Goal: Task Accomplishment & Management: Manage account settings

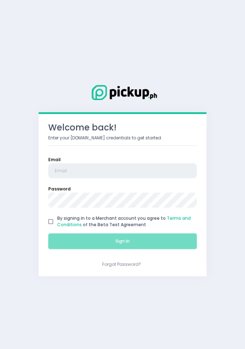
click at [156, 173] on input "email" at bounding box center [122, 170] width 148 height 15
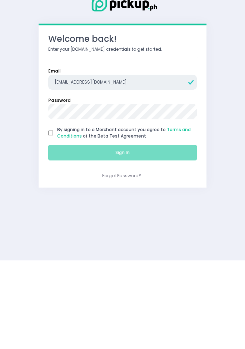
type input "[EMAIL_ADDRESS][DOMAIN_NAME]"
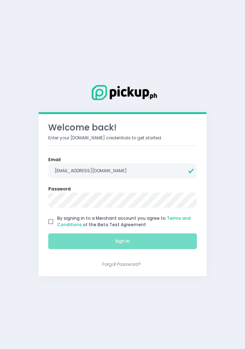
click at [54, 218] on input "By signing in to a Merchant account you agree to Terms and Conditions of the Be…" at bounding box center [50, 221] width 13 height 13
checkbox input "true"
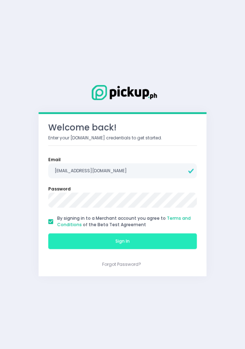
click at [139, 238] on button "Sign In" at bounding box center [122, 241] width 148 height 16
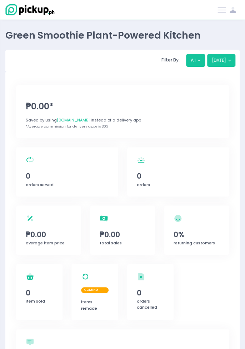
click at [220, 10] on span at bounding box center [221, 10] width 9 height 1
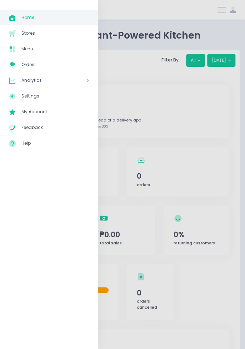
click at [30, 46] on span "Menu" at bounding box center [55, 48] width 68 height 9
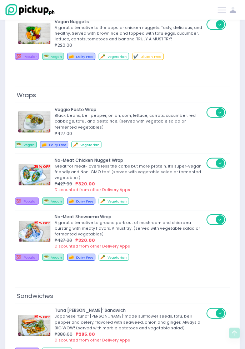
scroll to position [516, 0]
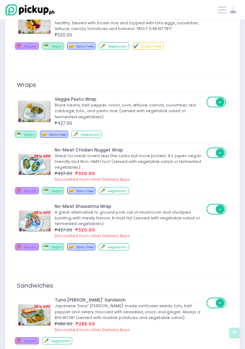
click at [143, 120] on div "₱427.00" at bounding box center [129, 123] width 149 height 6
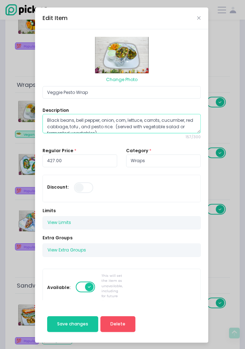
click at [137, 114] on textarea "Black beans, bell pepper, onion, corn, lettuce, carrots, cucumber, red cabbage,…" at bounding box center [121, 123] width 158 height 19
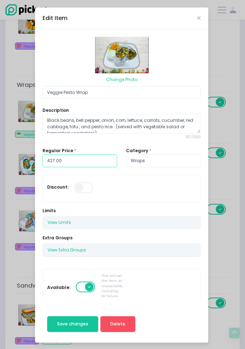
click at [77, 161] on input "427.00" at bounding box center [79, 160] width 75 height 13
type input "4"
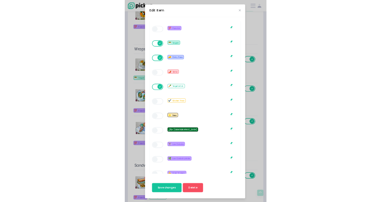
scroll to position [481, 0]
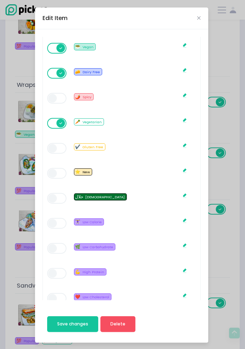
click at [232, 159] on div "Edit Item Change Photo Veggie Pesto Wrap Description Black beans, bell pepper, …" at bounding box center [122, 174] width 245 height 349
type input "320.00"
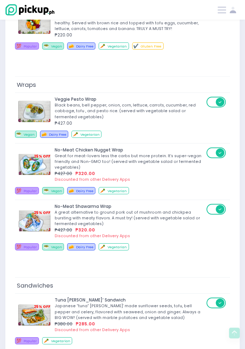
click at [178, 102] on div "Black beans, bell pepper, onion, corn, lettuce, carrots, cucumber, red cabbage,…" at bounding box center [129, 110] width 149 height 17
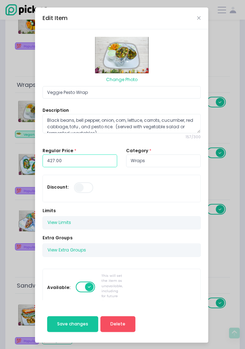
click at [74, 156] on input "427.00" at bounding box center [79, 160] width 75 height 13
type input "4"
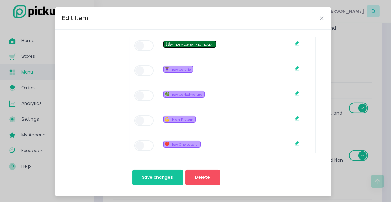
scroll to position [35, 0]
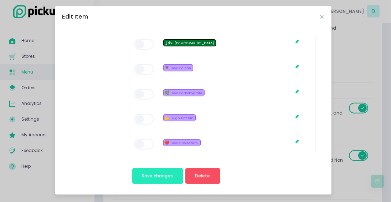
click at [159, 172] on button "Save changes" at bounding box center [157, 176] width 51 height 16
type input "320.00"
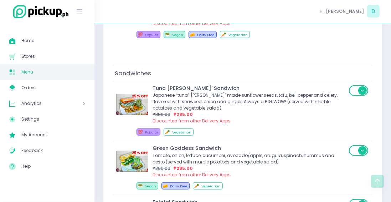
scroll to position [716, 0]
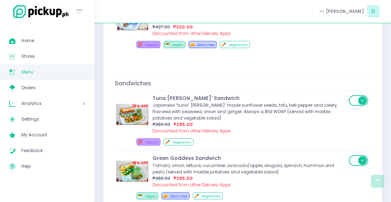
click at [238, 103] on div "Japanese “tuna” [PERSON_NAME]’ made sunflower seeds, tofu, bell pepper and cele…" at bounding box center [250, 111] width 194 height 19
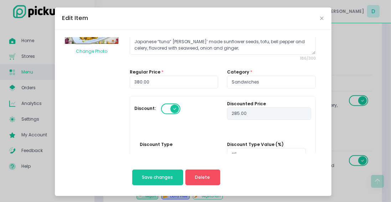
scroll to position [27, 0]
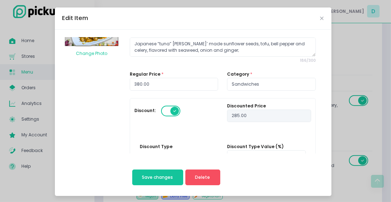
click at [149, 169] on span at bounding box center [147, 169] width 6 height 6
click at [153, 169] on input "Discount Amount" at bounding box center [155, 168] width 5 height 5
radio input "true"
type input "380"
type input "0"
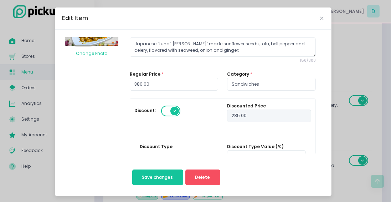
type input "0"
click at [244, 158] on input "0" at bounding box center [266, 156] width 78 height 13
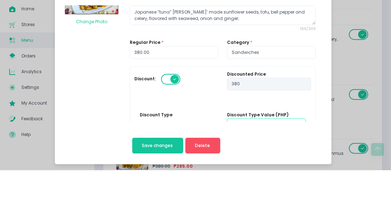
scroll to position [765, 0]
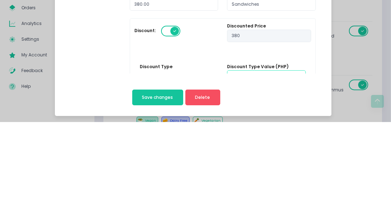
radio input "true"
type input "4"
type input "376"
radio input "true"
type input "4"
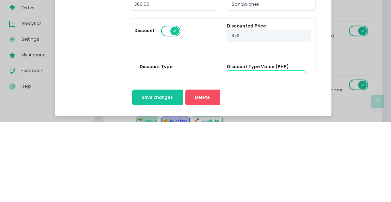
type input "40"
type input "340"
radio input "true"
type input "40"
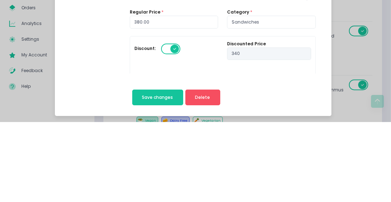
scroll to position [4, 0]
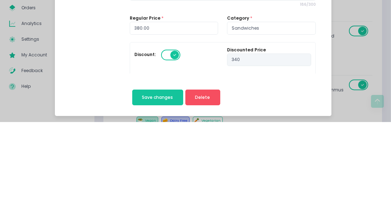
type input "40"
type input "340.00"
radio input "true"
type input "40.00"
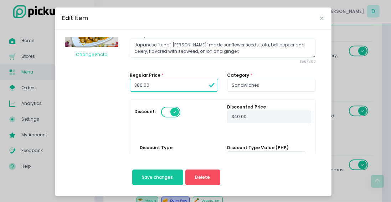
scroll to position [36, 0]
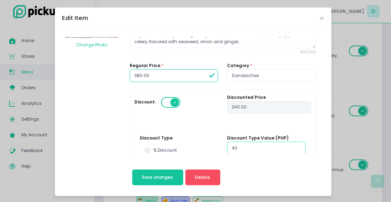
click at [244, 148] on input "40" at bounding box center [266, 148] width 78 height 13
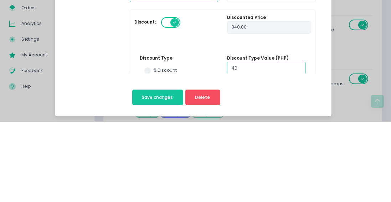
type input "4"
type input "376"
radio input "true"
type input "4"
type input "380"
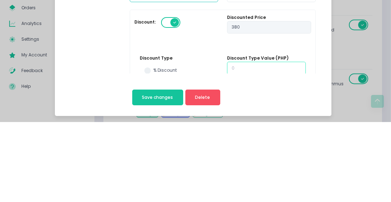
radio input "true"
type input "0"
type input "6"
type input "374"
radio input "true"
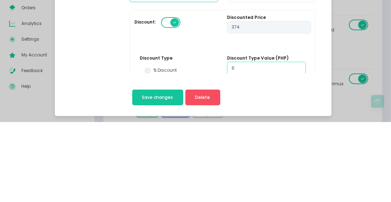
type input "6"
type input "60"
type input "320"
radio input "true"
type input "60"
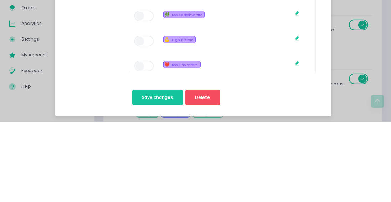
scroll to position [35, 0]
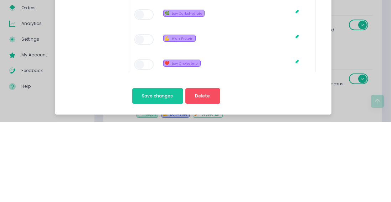
type input "60"
click at [164, 173] on span "Save changes" at bounding box center [157, 176] width 31 height 6
type input "320.00"
radio input "true"
type input "60.00"
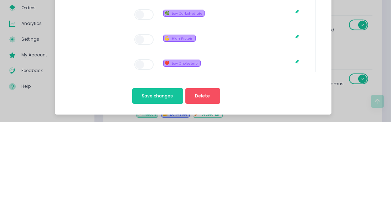
radio input "true"
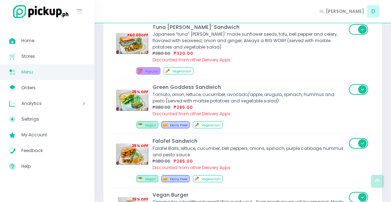
scroll to position [788, 0]
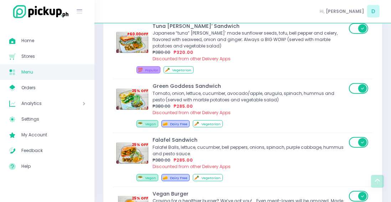
click at [212, 144] on div "Falafel Balls, lettuce, cucumber, bell peppers, onions, spinach, purple cabbage…" at bounding box center [250, 150] width 194 height 13
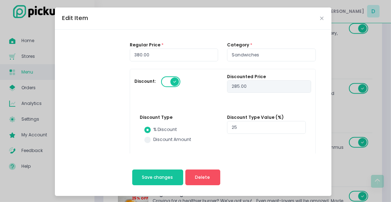
scroll to position [57, 0]
click at [149, 137] on span at bounding box center [147, 139] width 6 height 6
click at [153, 137] on input "Discount Amount" at bounding box center [155, 138] width 5 height 5
radio input "true"
type input "380"
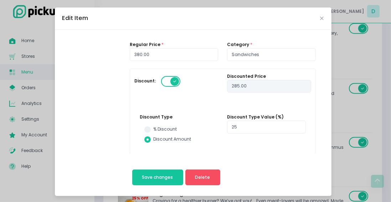
type input "0"
click at [244, 126] on input "0" at bounding box center [266, 127] width 78 height 13
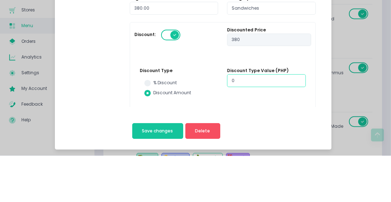
scroll to position [816, 0]
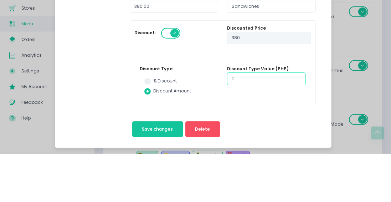
radio input "true"
type input "6"
type input "374"
radio input "true"
type input "6"
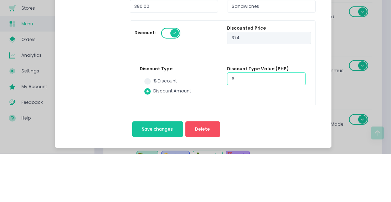
type input "60"
type input "320"
radio input "true"
type input "60"
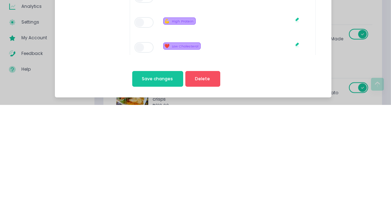
scroll to position [855, 0]
type input "60"
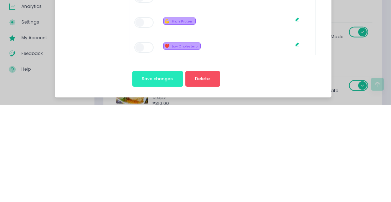
click at [167, 171] on button "Save changes" at bounding box center [157, 176] width 51 height 16
type input "320.00"
radio input "true"
type input "60.00"
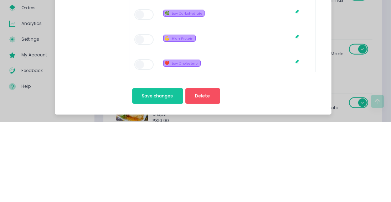
radio input "true"
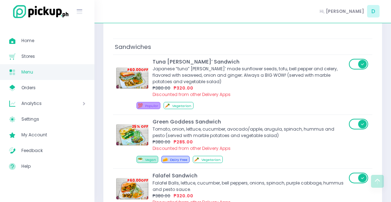
scroll to position [784, 0]
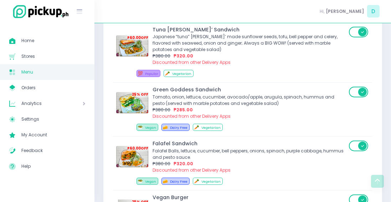
click at [240, 94] on div "Tomato, onion, lettuce, cucumber, avocado/apple, arugula, spinach, hummus and p…" at bounding box center [250, 100] width 194 height 13
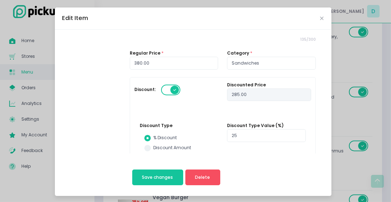
scroll to position [52, 0]
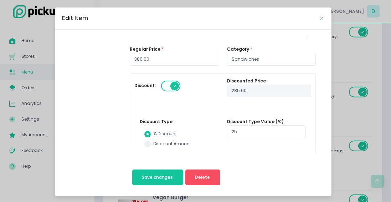
click at [148, 143] on span at bounding box center [147, 144] width 6 height 6
click at [153, 143] on input "Discount Amount" at bounding box center [155, 143] width 5 height 5
radio input "true"
type input "380"
type input "0"
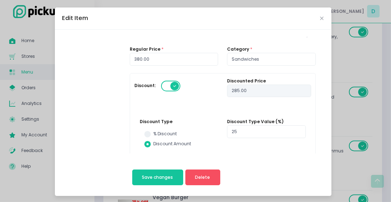
type input "0"
click at [244, 128] on input "0" at bounding box center [266, 131] width 78 height 13
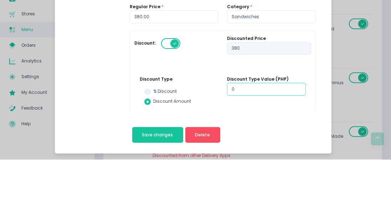
scroll to position [810, 0]
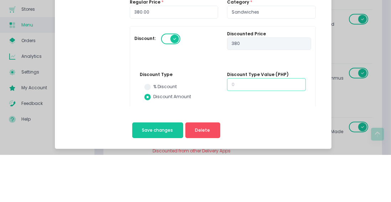
radio input "true"
type input "6"
type input "374"
radio input "true"
type input "6"
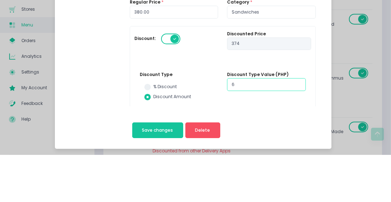
type input "60"
type input "320"
radio input "true"
type input "60"
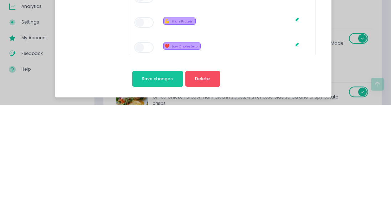
scroll to position [850, 0]
type input "60"
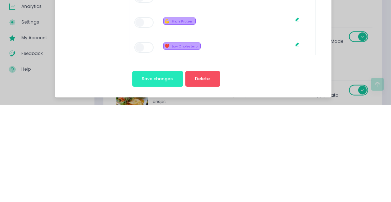
click at [162, 173] on button "Save changes" at bounding box center [157, 176] width 51 height 16
type input "320.00"
radio input "true"
type input "60.00"
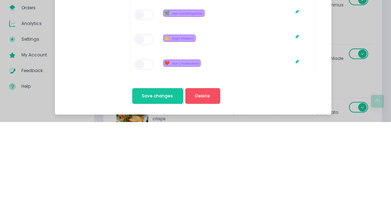
radio input "true"
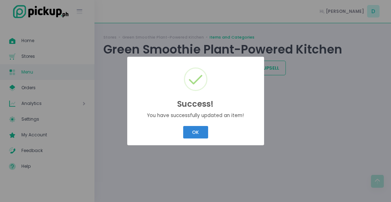
scroll to position [0, 0]
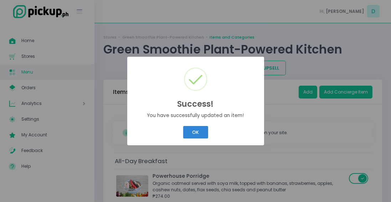
click at [196, 131] on button "OK" at bounding box center [195, 132] width 25 height 12
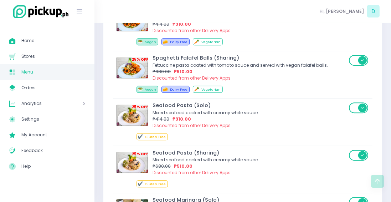
scroll to position [2080, 0]
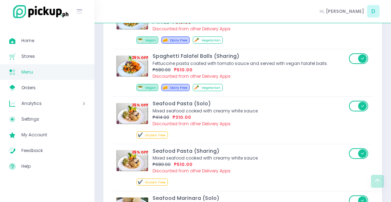
click at [227, 114] on div "₱414.00 ₱310.00" at bounding box center [250, 117] width 194 height 6
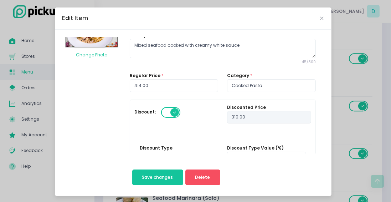
scroll to position [24, 0]
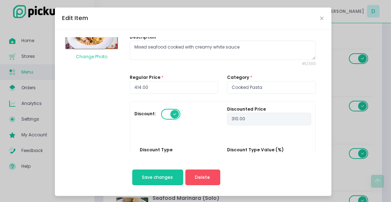
click at [147, 172] on span at bounding box center [147, 172] width 6 height 6
click at [153, 172] on input "Discount Amount" at bounding box center [155, 171] width 5 height 5
radio input "true"
type input "414"
type input "0"
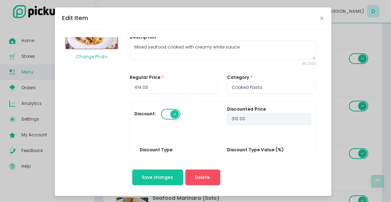
type input "0"
click at [244, 158] on input "0" at bounding box center [266, 159] width 78 height 13
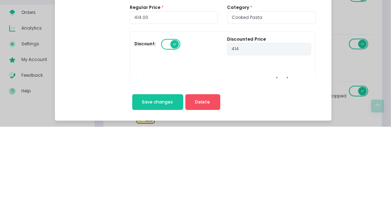
scroll to position [19, 0]
radio input "true"
type input "9"
type input "405"
radio input "true"
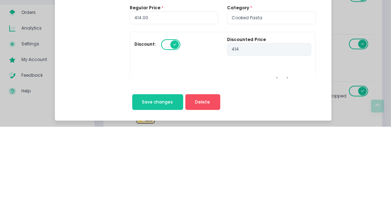
type input "9"
type input "94"
type input "320"
radio input "true"
type input "94"
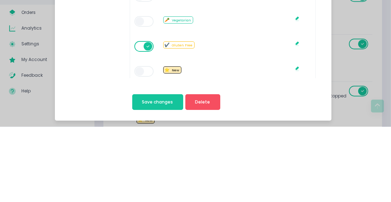
scroll to position [563, 0]
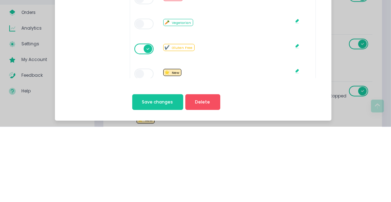
type input "94"
click at [142, 120] on span at bounding box center [145, 124] width 20 height 11
type input "320.00"
radio input "true"
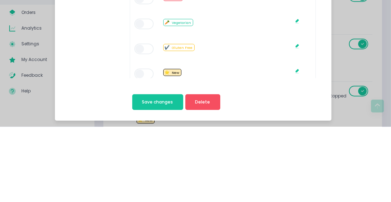
type input "94.00"
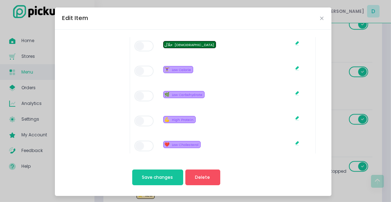
scroll to position [35, 0]
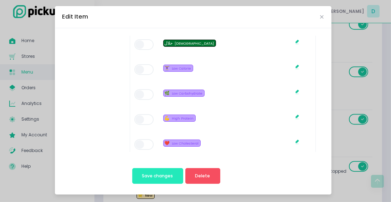
click at [143, 175] on span "Save changes" at bounding box center [157, 176] width 31 height 6
radio input "true"
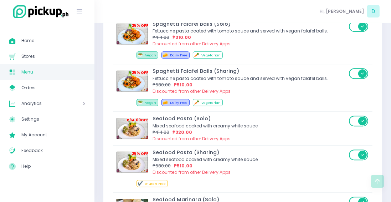
scroll to position [2063, 0]
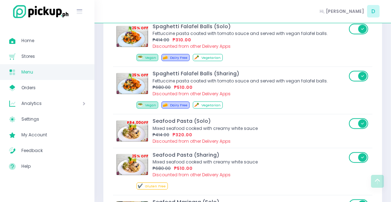
click at [244, 159] on div "Mixed seafood cooked with creamy white sauce" at bounding box center [250, 162] width 194 height 6
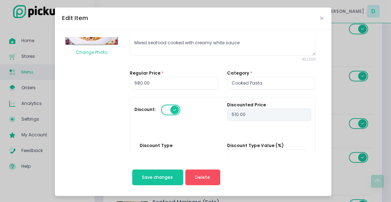
scroll to position [34, 0]
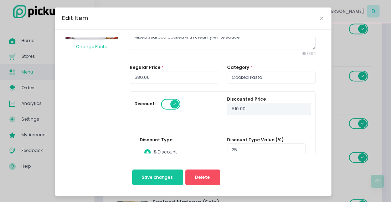
click at [150, 161] on span at bounding box center [147, 162] width 6 height 6
click at [153, 161] on input "Discount Amount" at bounding box center [155, 161] width 5 height 5
radio input "true"
type input "680"
type input "0"
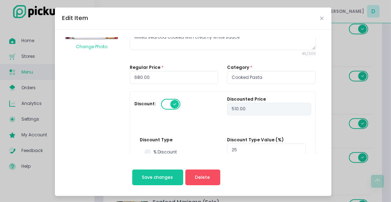
type input "0"
click at [244, 147] on input "0" at bounding box center [266, 149] width 78 height 13
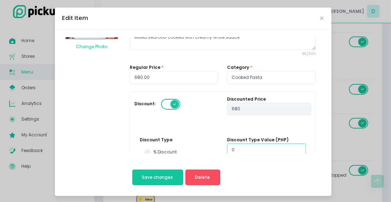
scroll to position [2097, 0]
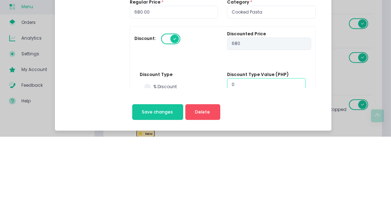
type input "01"
type input "679"
radio input "true"
type input "1"
type input "014"
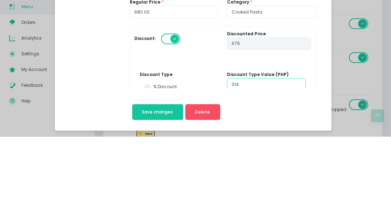
type input "666"
radio input "true"
type input "14"
type input "0140"
type input "540"
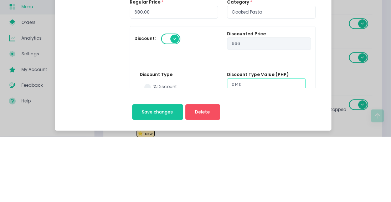
radio input "true"
type input "140"
type input "014"
type input "666"
radio input "true"
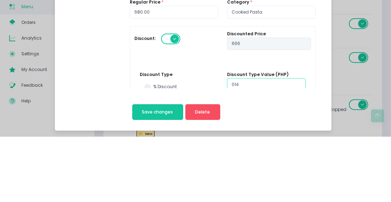
type input "14"
type input "01"
type input "679"
radio input "true"
type input "1"
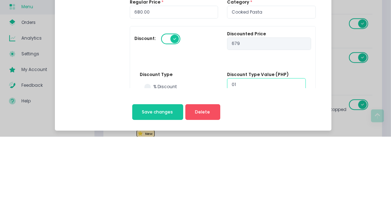
type input "0"
type input "680"
radio input "true"
type input "0"
radio input "true"
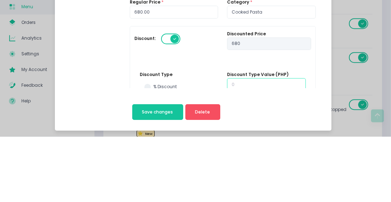
type input "1"
type input "679"
radio input "true"
type input "1"
type input "14"
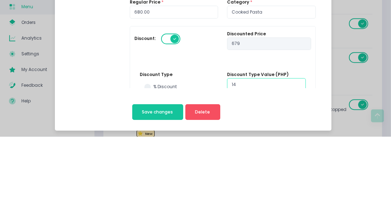
type input "666"
radio input "true"
type input "14"
type input "140"
type input "540"
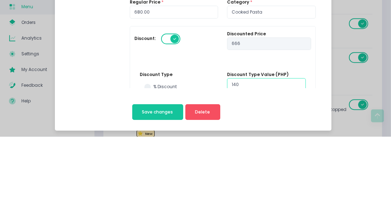
radio input "true"
type input "140"
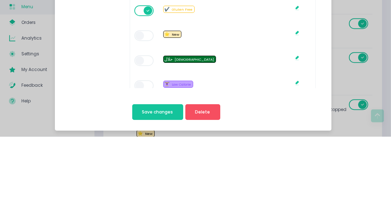
scroll to position [604, 0]
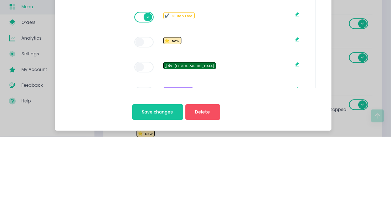
type input "140"
click at [141, 80] on span at bounding box center [145, 82] width 20 height 11
type input "540.00"
radio input "true"
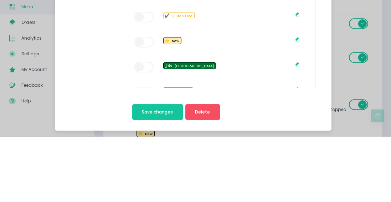
type input "140.00"
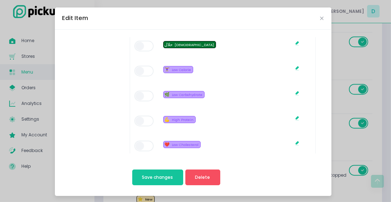
scroll to position [35, 0]
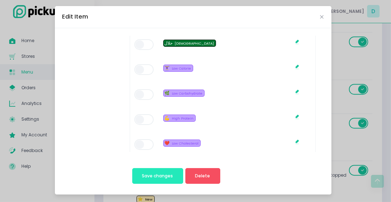
click at [140, 172] on button "Save changes" at bounding box center [157, 176] width 51 height 16
radio input "true"
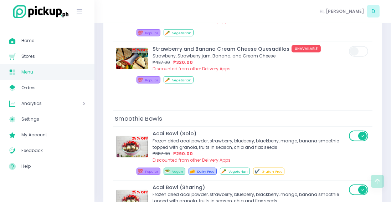
scroll to position [3536, 0]
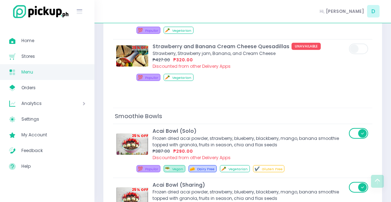
click at [244, 135] on div "Frozen dried acai powder, strawberry, blueberry, blackberry, mango, banana smoo…" at bounding box center [250, 141] width 194 height 13
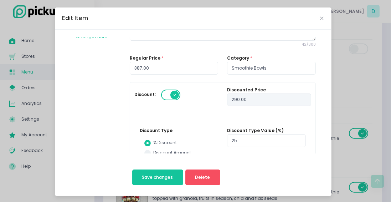
scroll to position [47, 0]
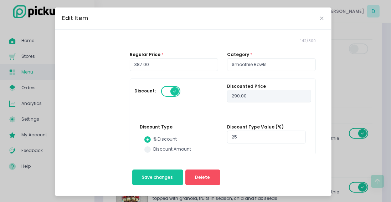
click at [146, 149] on span at bounding box center [147, 149] width 6 height 6
click at [153, 149] on input "Discount Amount" at bounding box center [155, 148] width 5 height 5
radio input "true"
type input "387"
type input "0"
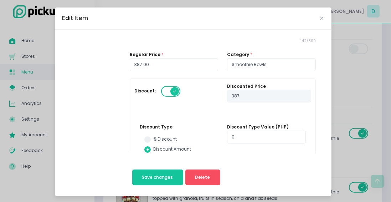
type input "0"
click at [244, 133] on input "0" at bounding box center [266, 137] width 78 height 13
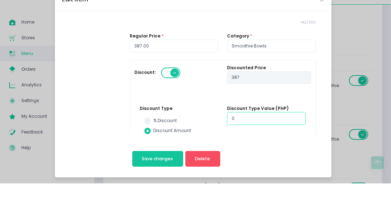
scroll to position [3570, 0]
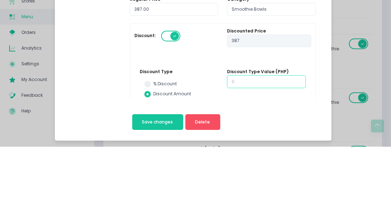
radio input "true"
type input "7"
type input "380"
radio input "true"
type input "7"
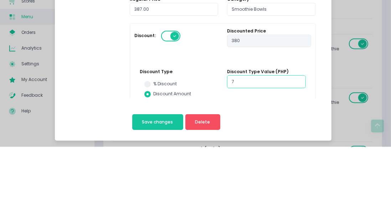
type input "77"
type input "310"
radio input "true"
type input "77"
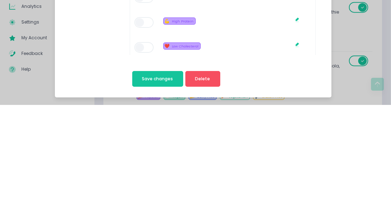
scroll to position [3621, 0]
type input "77"
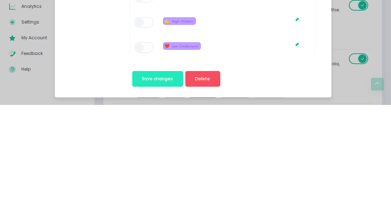
click at [152, 175] on span "Save changes" at bounding box center [157, 176] width 31 height 6
type input "310.00"
radio input "true"
type input "77.00"
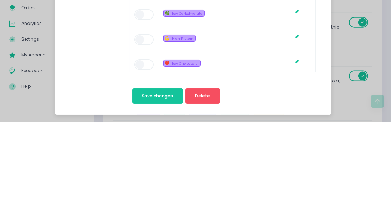
radio input "true"
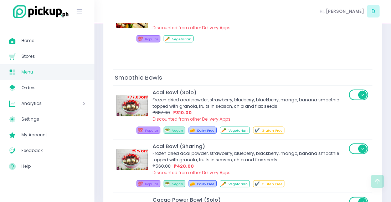
scroll to position [3575, 0]
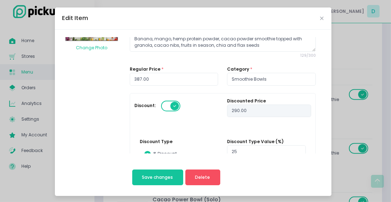
scroll to position [33, 0]
click at [149, 160] on label "Discount Amount" at bounding box center [179, 163] width 70 height 6
click at [153, 160] on input "Discount Amount" at bounding box center [155, 162] width 5 height 5
radio input "true"
type input "387"
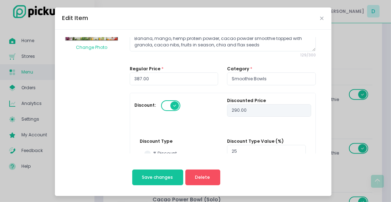
type input "0"
click at [244, 150] on input "0" at bounding box center [266, 151] width 78 height 13
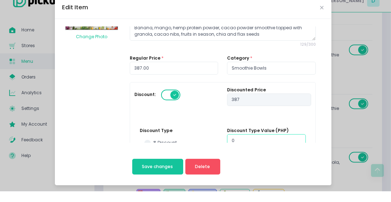
scroll to position [3608, 0]
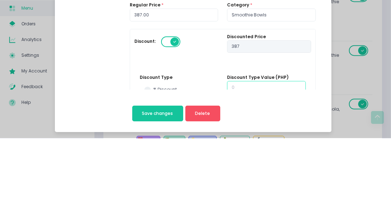
radio input "true"
type input "7"
type input "380"
radio input "true"
type input "7"
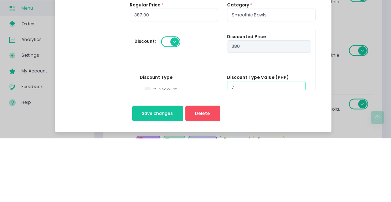
type input "77"
type input "310"
radio input "true"
type input "77"
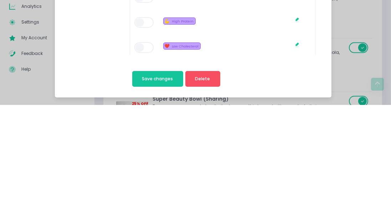
scroll to position [3741, 0]
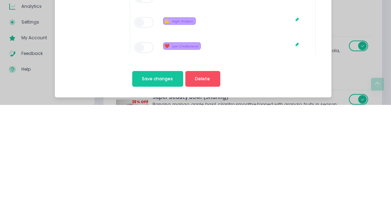
type input "77"
click at [151, 177] on span "Save changes" at bounding box center [157, 176] width 31 height 6
type input "310.00"
radio input "true"
type input "77.00"
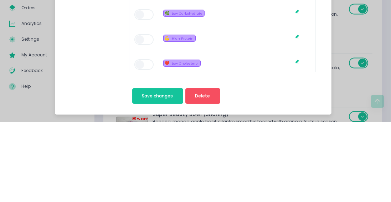
radio input "true"
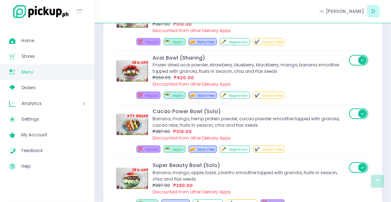
scroll to position [3664, 0]
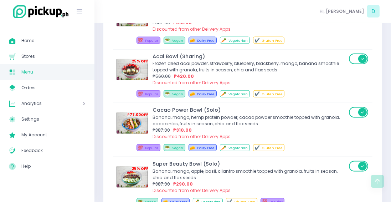
click at [244, 168] on div "Banana, mango, apple, basil, cilantro smoothie topped with granola, fruits in s…" at bounding box center [250, 174] width 194 height 13
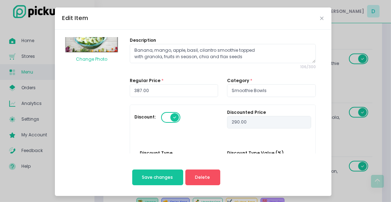
scroll to position [22, 0]
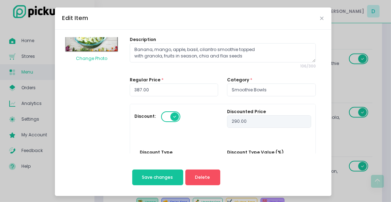
click at [151, 174] on label "Discount Amount" at bounding box center [179, 174] width 70 height 6
click at [153, 174] on input "Discount Amount" at bounding box center [155, 173] width 5 height 5
radio input "true"
type input "387"
type input "0"
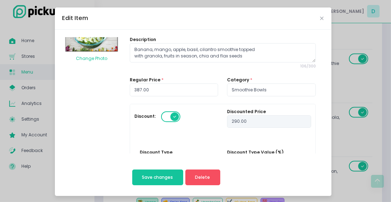
type input "0"
click at [244, 163] on input "0" at bounding box center [266, 162] width 78 height 13
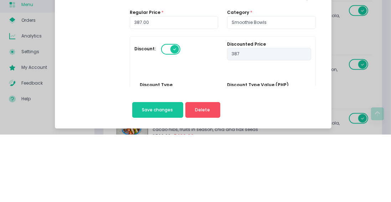
scroll to position [3702, 0]
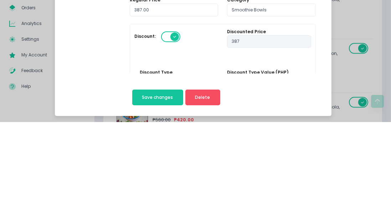
radio input "true"
type input "7"
type input "380"
radio input "true"
type input "7"
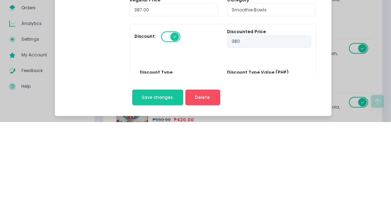
type input "77"
type input "310"
radio input "true"
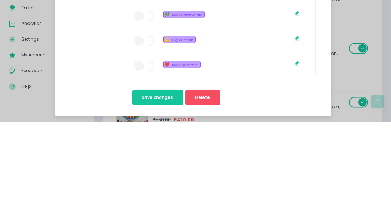
scroll to position [35, 0]
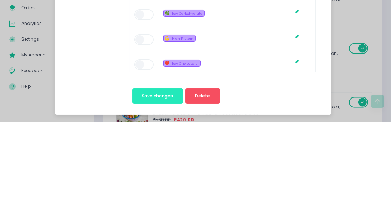
click at [162, 173] on span "Save changes" at bounding box center [157, 176] width 31 height 6
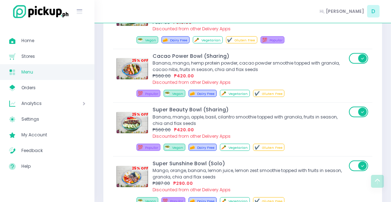
scroll to position [3826, 0]
click at [244, 167] on div "Mango, orange, banana, lemon juice, lemon zest smoothie topped with fruits in s…" at bounding box center [250, 173] width 194 height 13
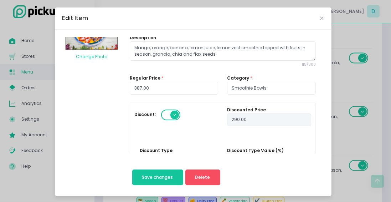
scroll to position [30, 0]
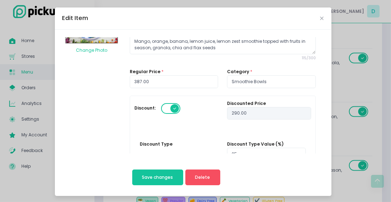
click at [179, 163] on label "Discount Amount" at bounding box center [179, 166] width 70 height 6
click at [158, 163] on input "Discount Amount" at bounding box center [155, 165] width 5 height 5
click at [244, 154] on input "0" at bounding box center [266, 154] width 78 height 13
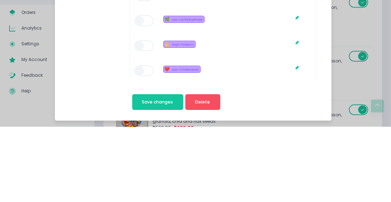
scroll to position [35, 0]
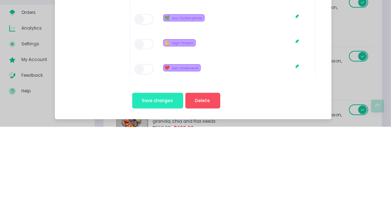
click at [165, 172] on button "Save changes" at bounding box center [157, 176] width 51 height 16
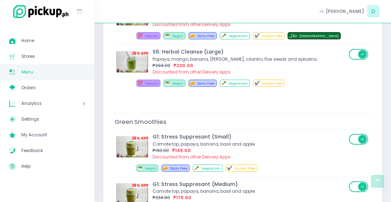
scroll to position [4886, 0]
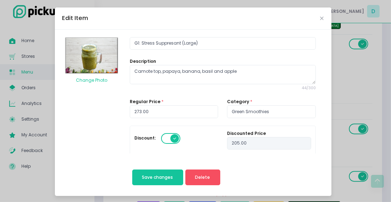
scroll to position [4897, 0]
click at [244, 19] on icon "Close" at bounding box center [323, 18] width 4 height 5
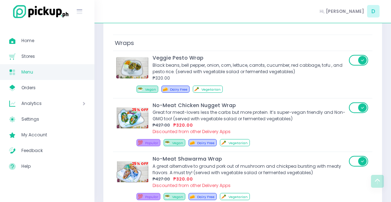
scroll to position [564, 0]
click at [231, 109] on div "Great for meat-lovers less the carbs but more protein. It’s super-vegan friendl…" at bounding box center [250, 115] width 194 height 13
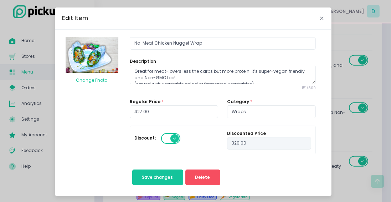
click at [244, 18] on icon "Close" at bounding box center [323, 18] width 4 height 5
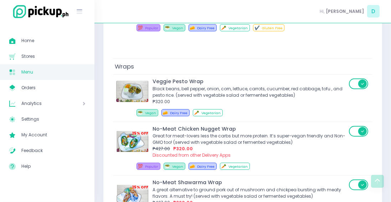
scroll to position [532, 0]
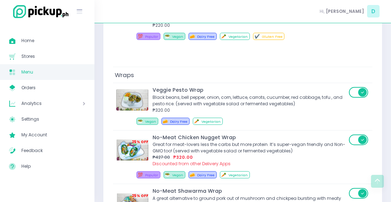
click at [244, 141] on div "Great for meat-lovers less the carbs but more protein. It’s super-vegan friendl…" at bounding box center [250, 147] width 194 height 13
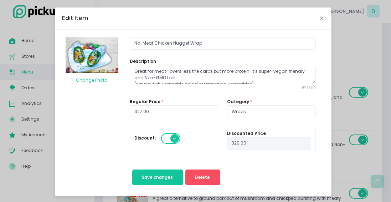
click at [244, 18] on icon "Close" at bounding box center [323, 18] width 4 height 5
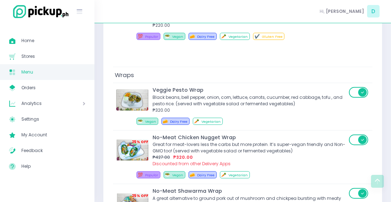
click at [244, 94] on div "Black beans, bell pepper, onion, corn, lettuce, carrots, cucumber, red cabbage,…" at bounding box center [250, 100] width 194 height 13
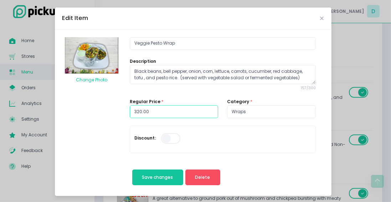
click at [202, 109] on input "320.00" at bounding box center [174, 111] width 88 height 13
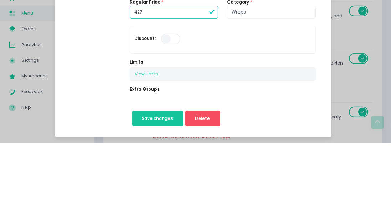
scroll to position [41, 0]
click at [177, 95] on span at bounding box center [171, 97] width 20 height 11
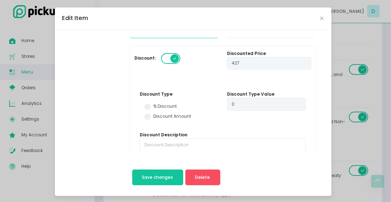
scroll to position [97, 0]
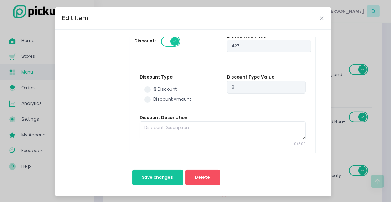
click at [151, 88] on label "% Discount" at bounding box center [179, 89] width 70 height 6
click at [153, 88] on input "% Discount" at bounding box center [155, 88] width 5 height 5
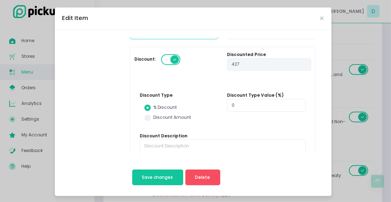
scroll to position [83, 0]
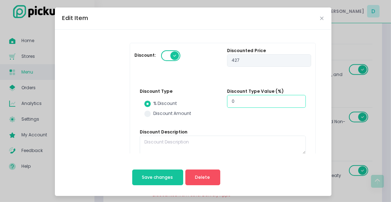
click at [244, 99] on input "0" at bounding box center [266, 101] width 78 height 13
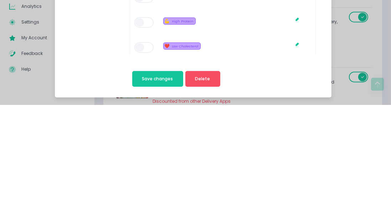
scroll to position [726, 0]
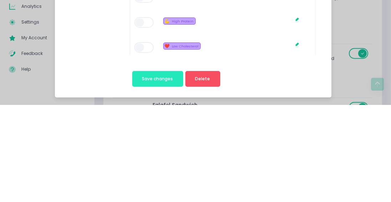
click at [160, 174] on span "Save changes" at bounding box center [157, 176] width 31 height 6
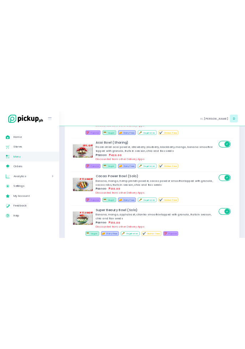
scroll to position [0, 0]
